Goal: Information Seeking & Learning: Check status

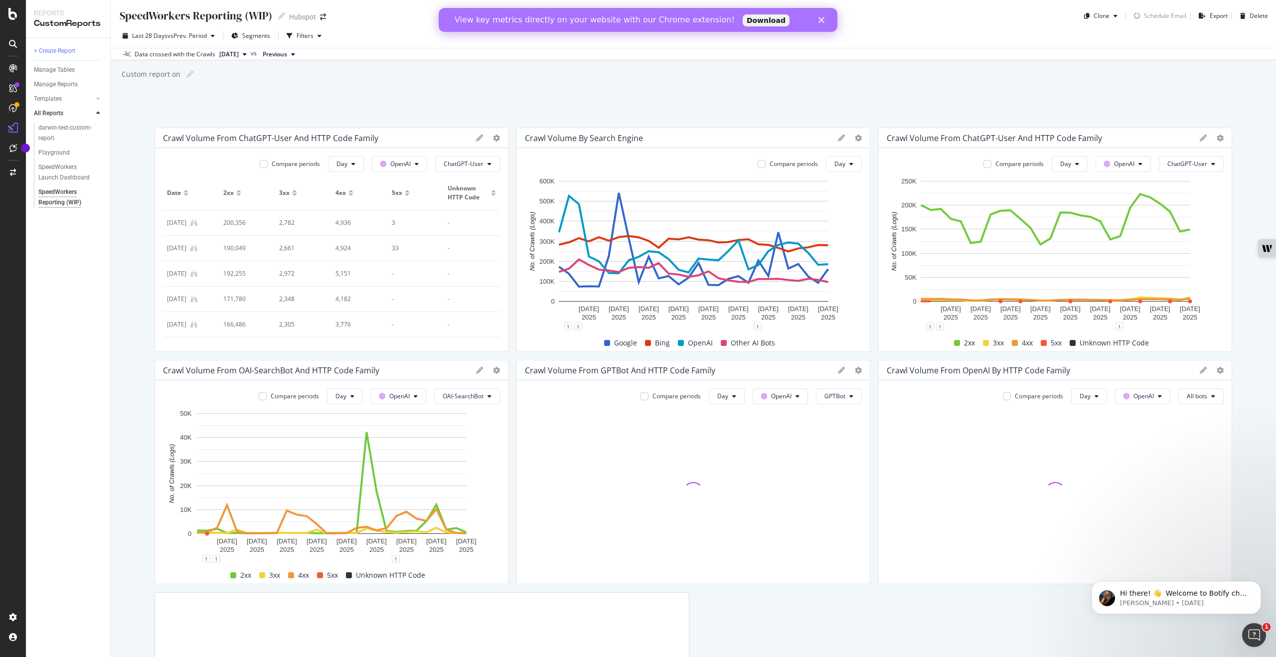
click at [823, 22] on polygon "Close" at bounding box center [822, 20] width 6 height 6
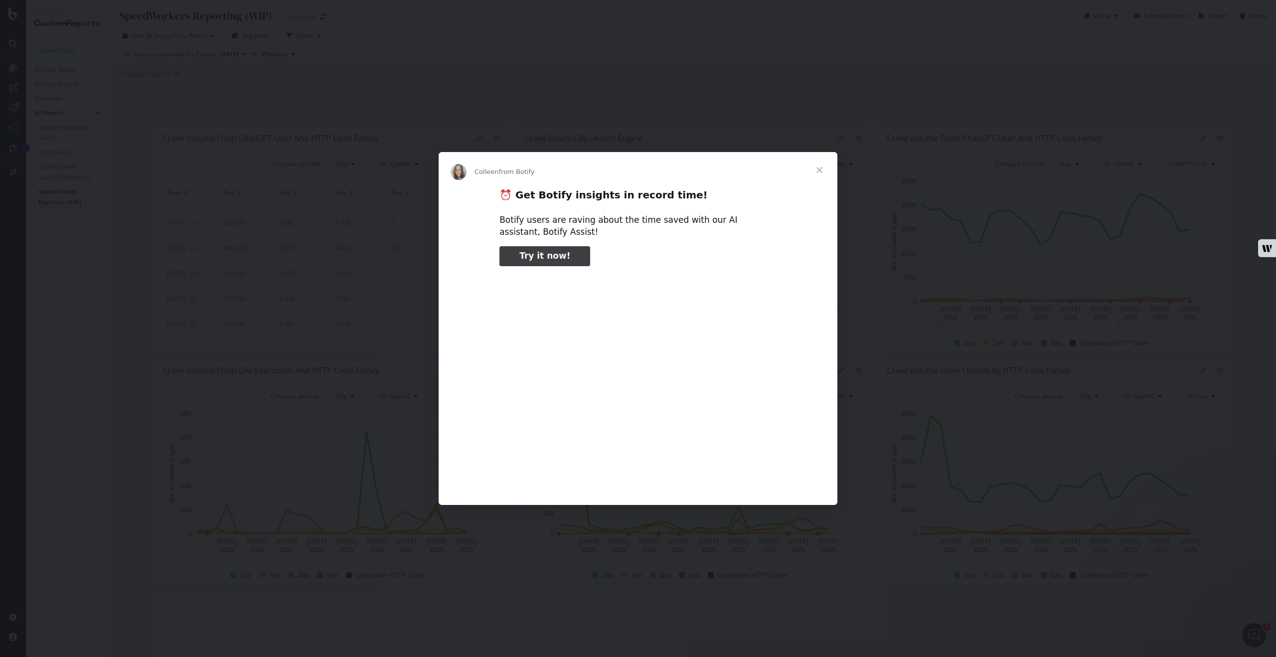
type input "53059"
click at [819, 170] on span "Close" at bounding box center [820, 170] width 36 height 36
